Goal: Information Seeking & Learning: Learn about a topic

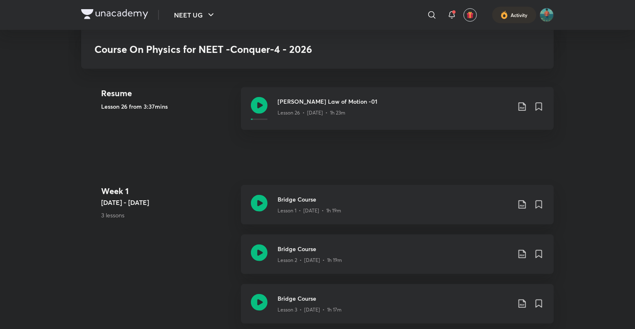
click at [125, 15] on img at bounding box center [114, 14] width 67 height 10
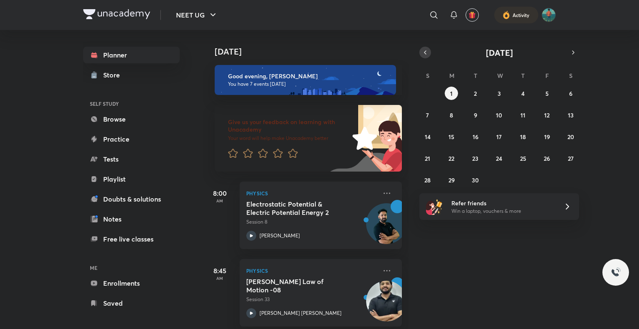
click at [423, 52] on icon "button" at bounding box center [425, 52] width 7 height 7
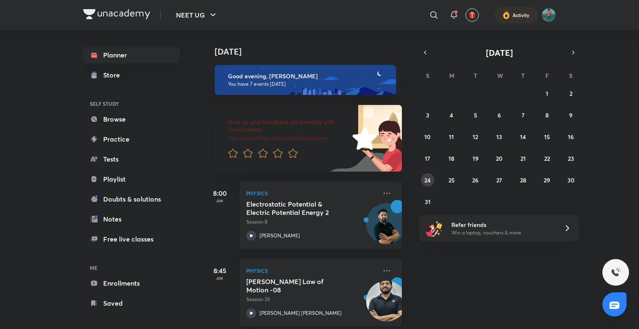
click at [427, 182] on abbr "24" at bounding box center [428, 180] width 6 height 8
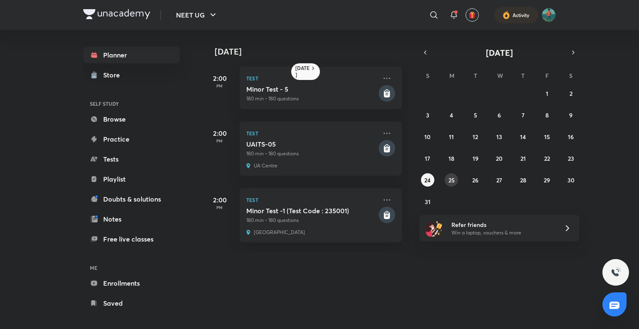
click at [450, 179] on abbr "25" at bounding box center [452, 180] width 6 height 8
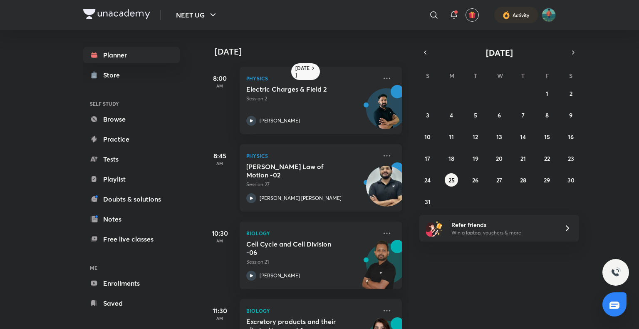
click at [252, 199] on icon at bounding box center [251, 198] width 10 height 10
